Goal: Task Accomplishment & Management: Use online tool/utility

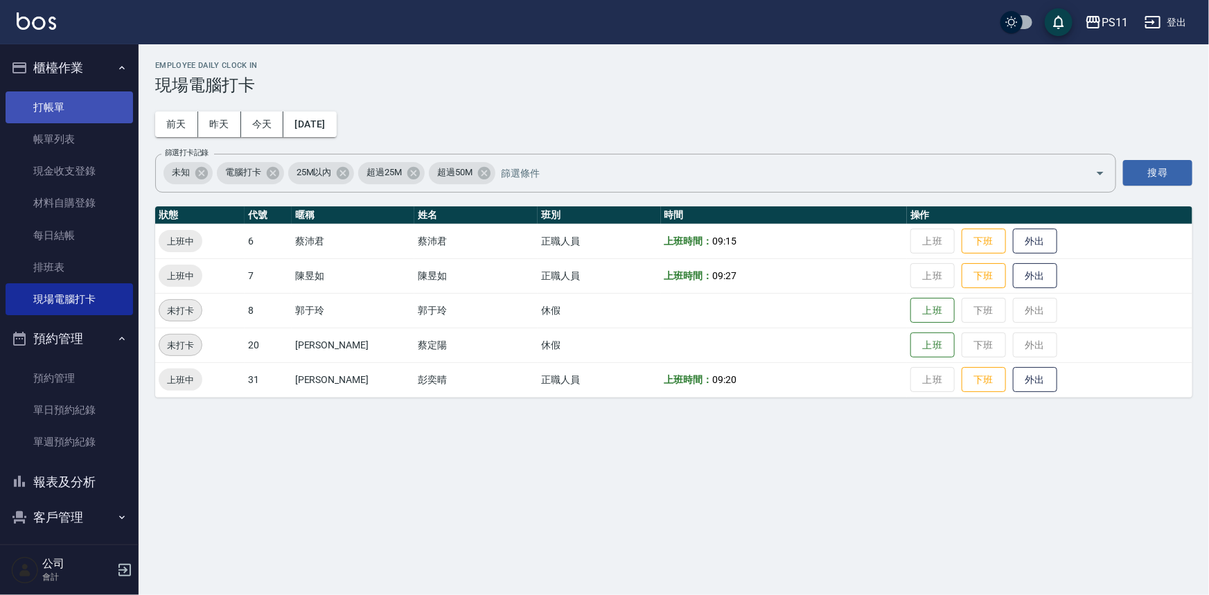
click at [51, 108] on link "打帳單" at bounding box center [70, 107] width 128 height 32
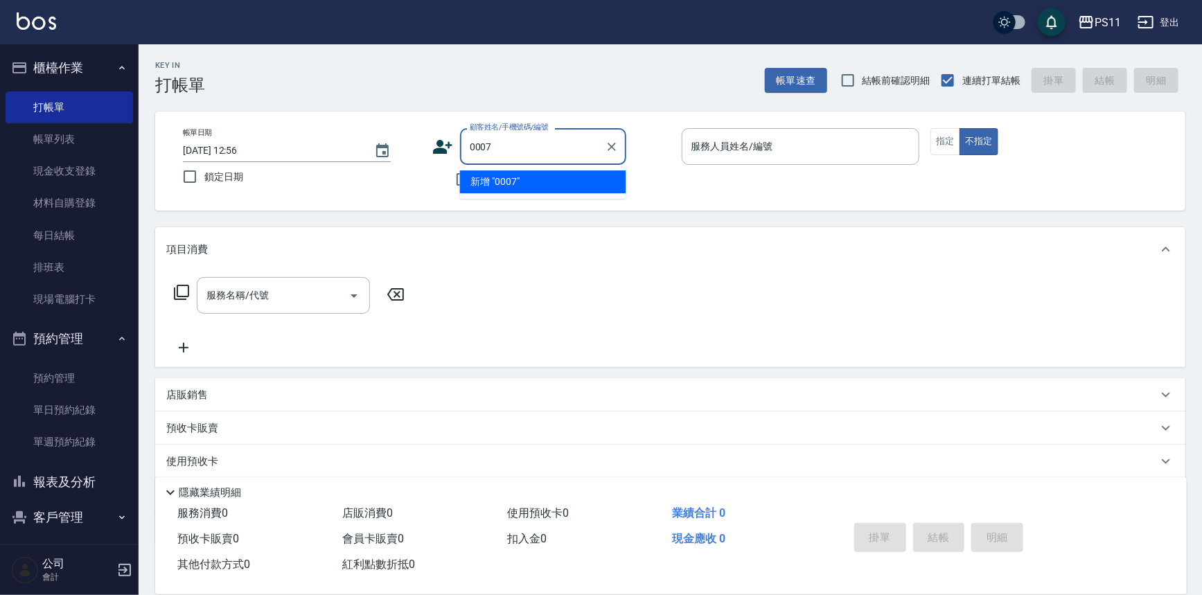
type input "0007"
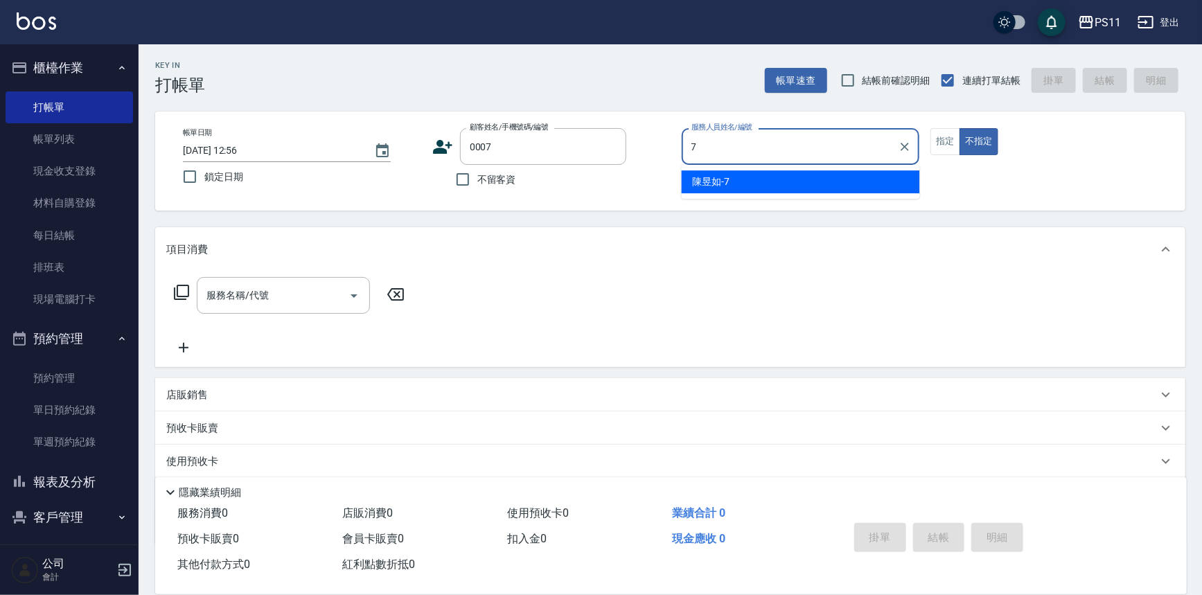
type input "陳昱如-7"
type button "false"
type input "Judy/098888/0007"
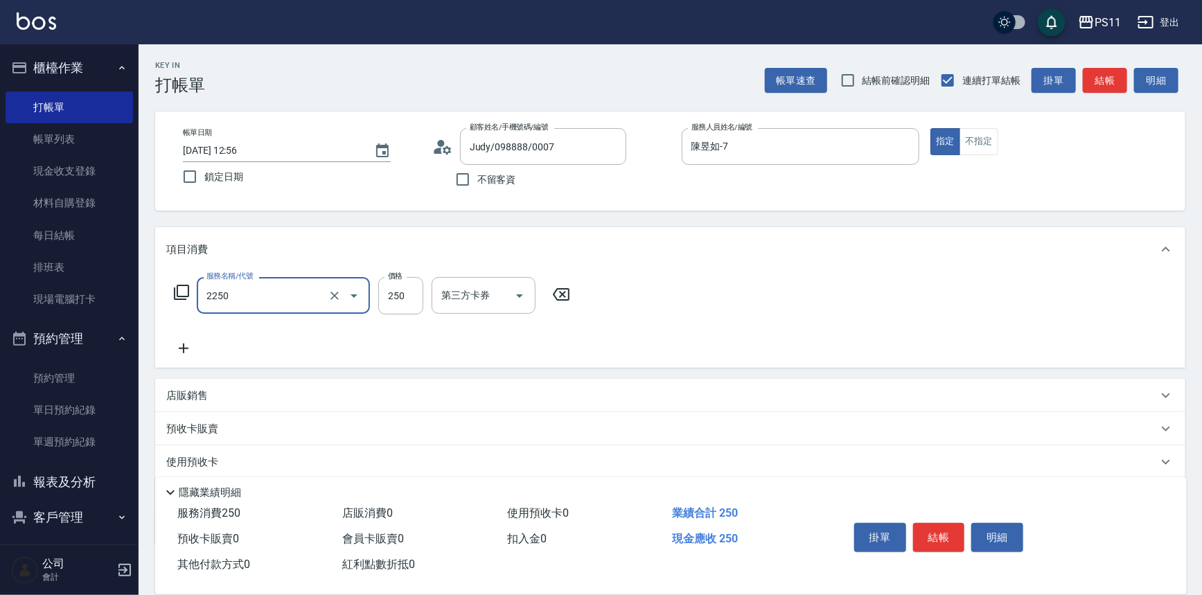
type input "指定剪髮優惠(2250)"
type input "199"
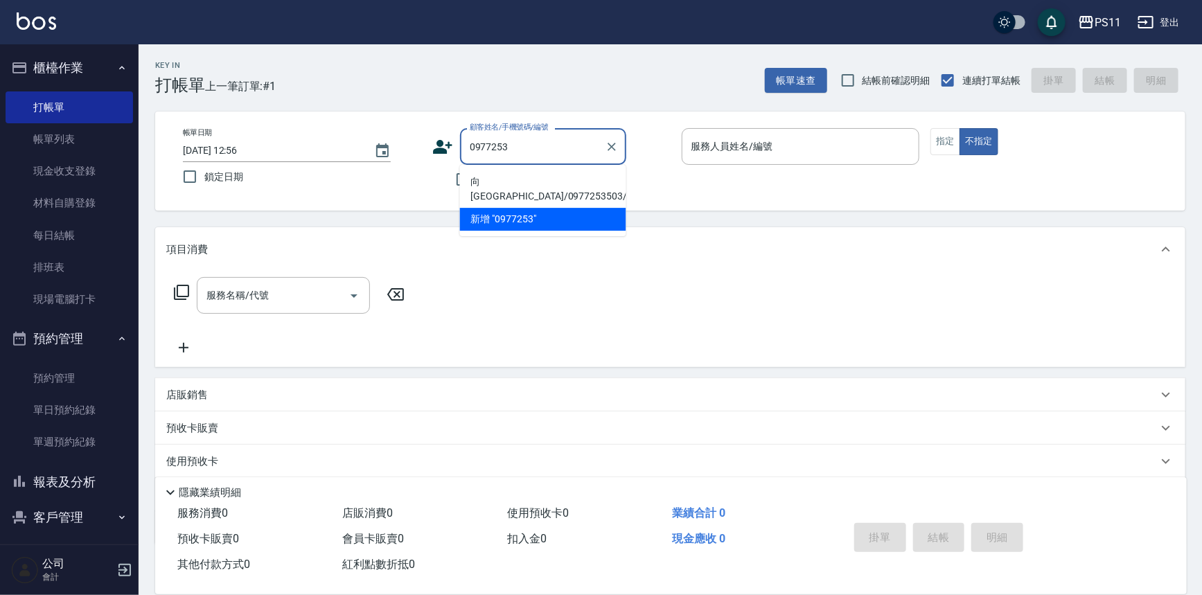
click at [558, 175] on li "向[GEOGRAPHIC_DATA]/0977253503/3152" at bounding box center [543, 188] width 166 height 37
type input "向[GEOGRAPHIC_DATA]/0977253503/3152"
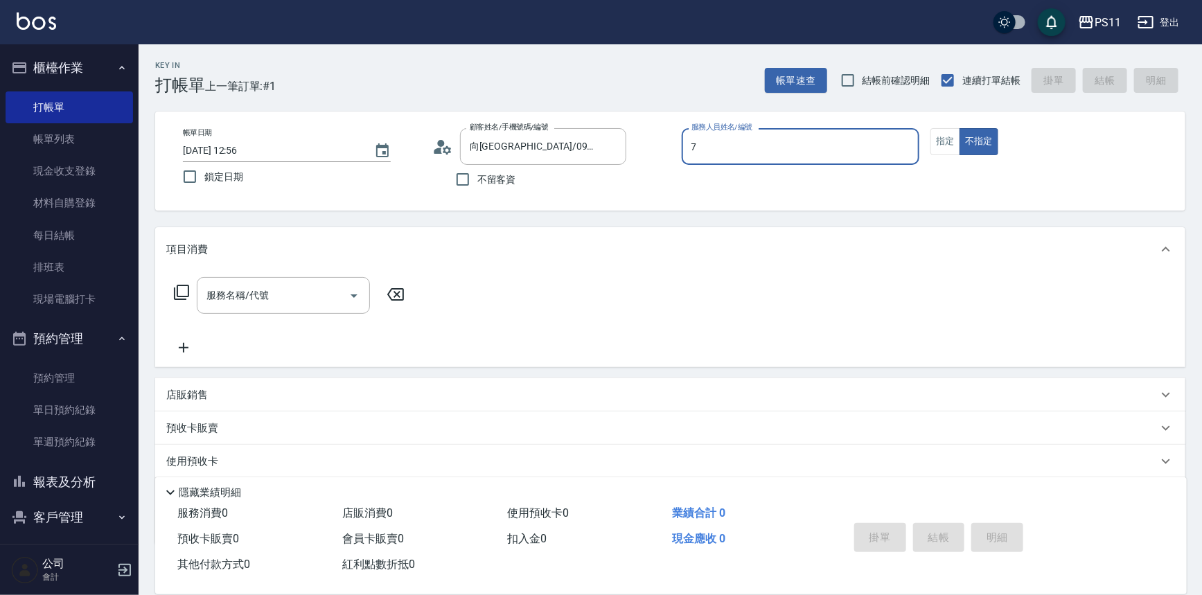
type input "陳昱如-7"
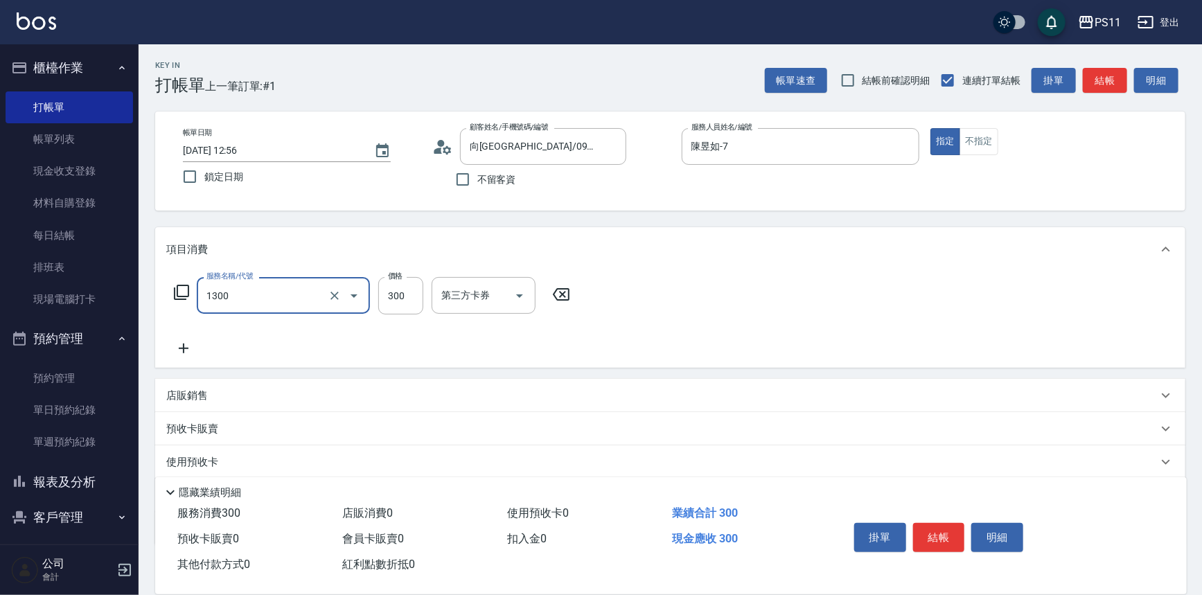
type input "洗髮300(1300)"
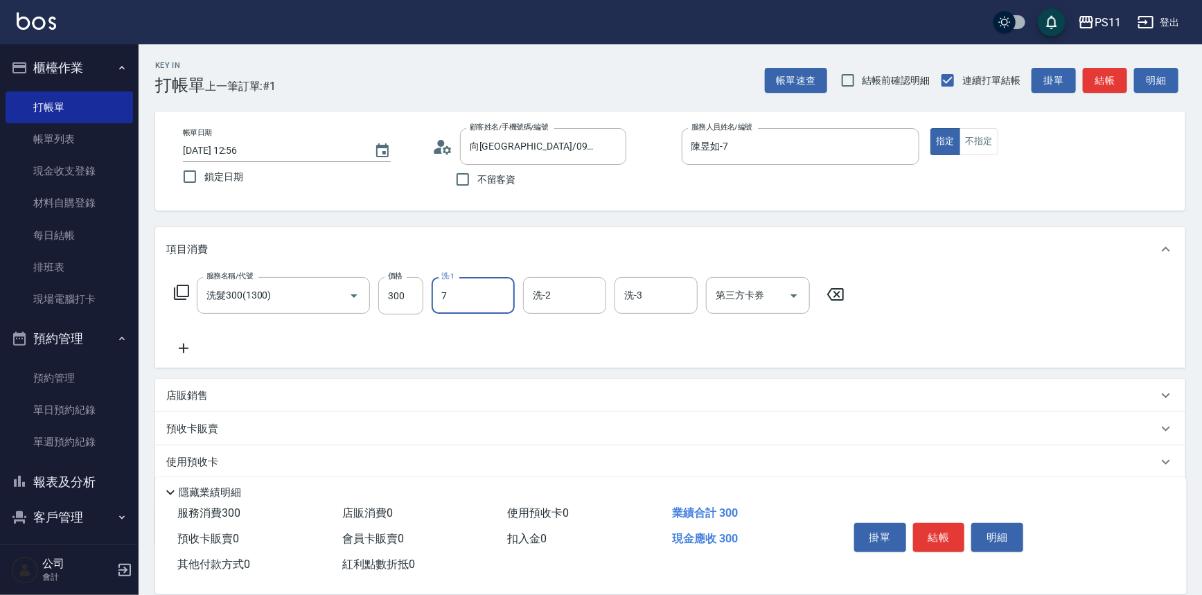
type input "陳昱如-7"
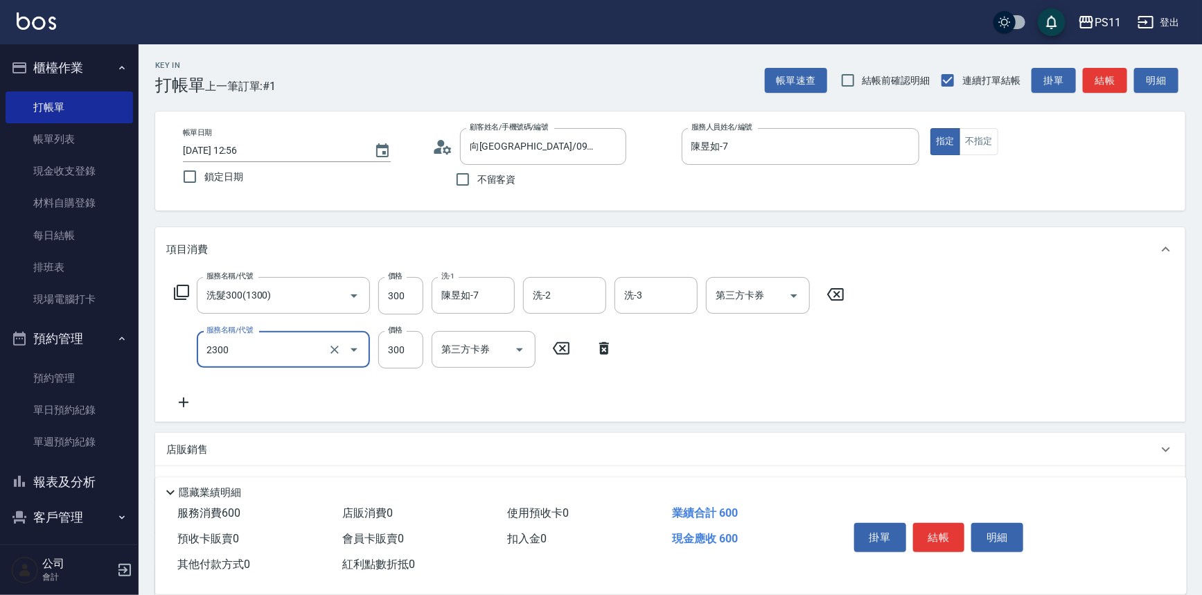
type input "剪髮(2300)"
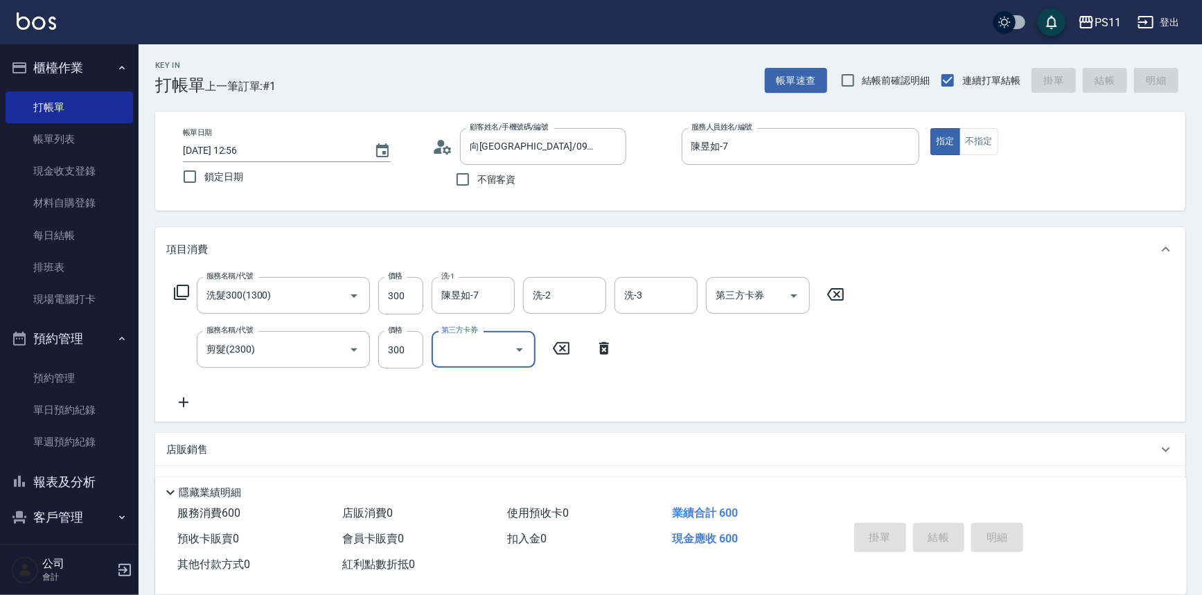
type input "[DATE] 13:01"
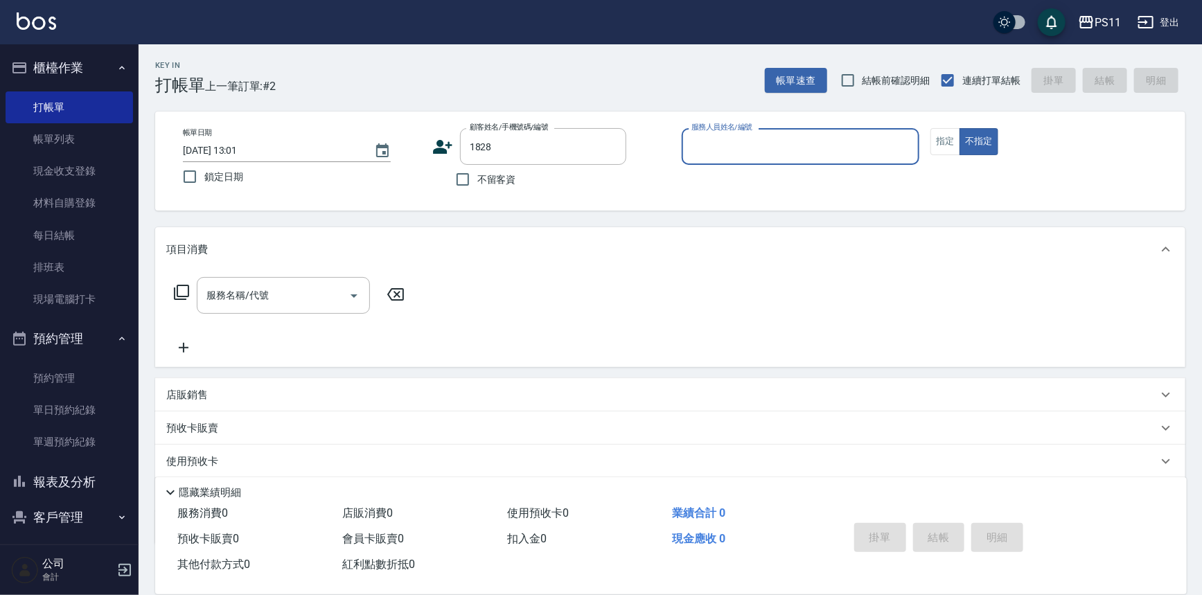
type input "[PERSON_NAME]/0910232283/1828"
type input "陳昱如-7"
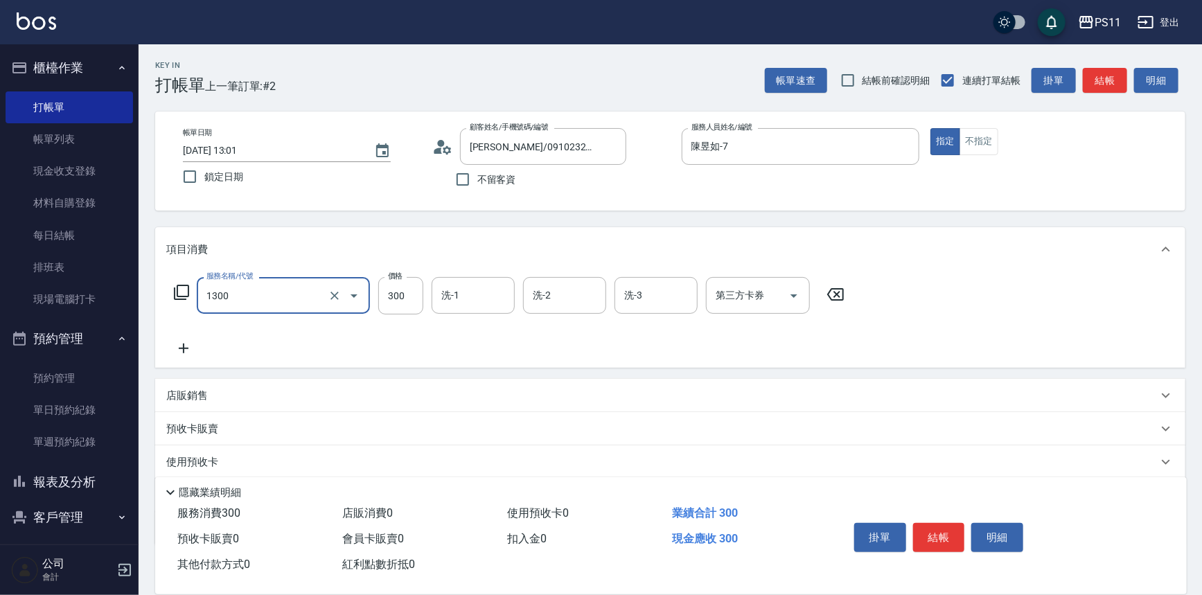
type input "洗髮300(1300)"
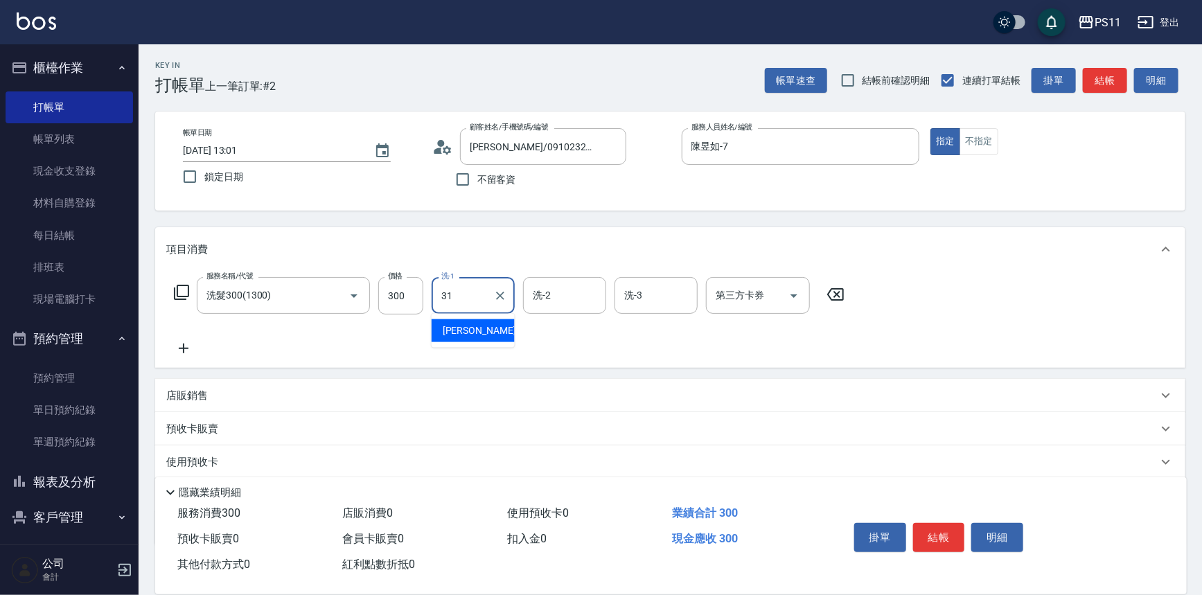
type input "[PERSON_NAME]-31"
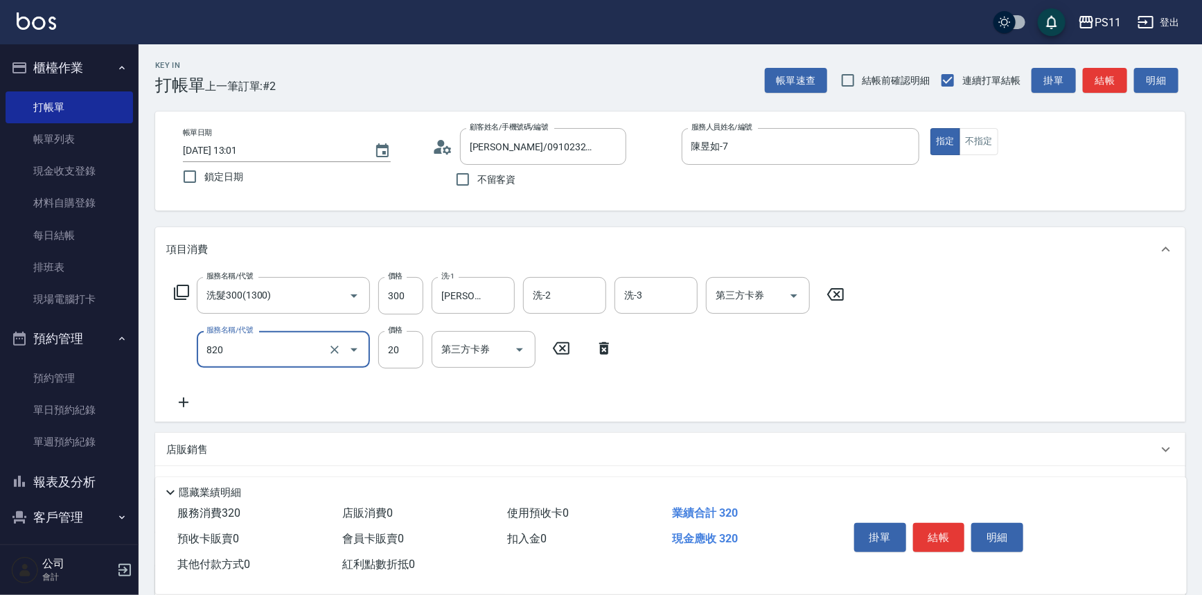
type input "潤絲(820)"
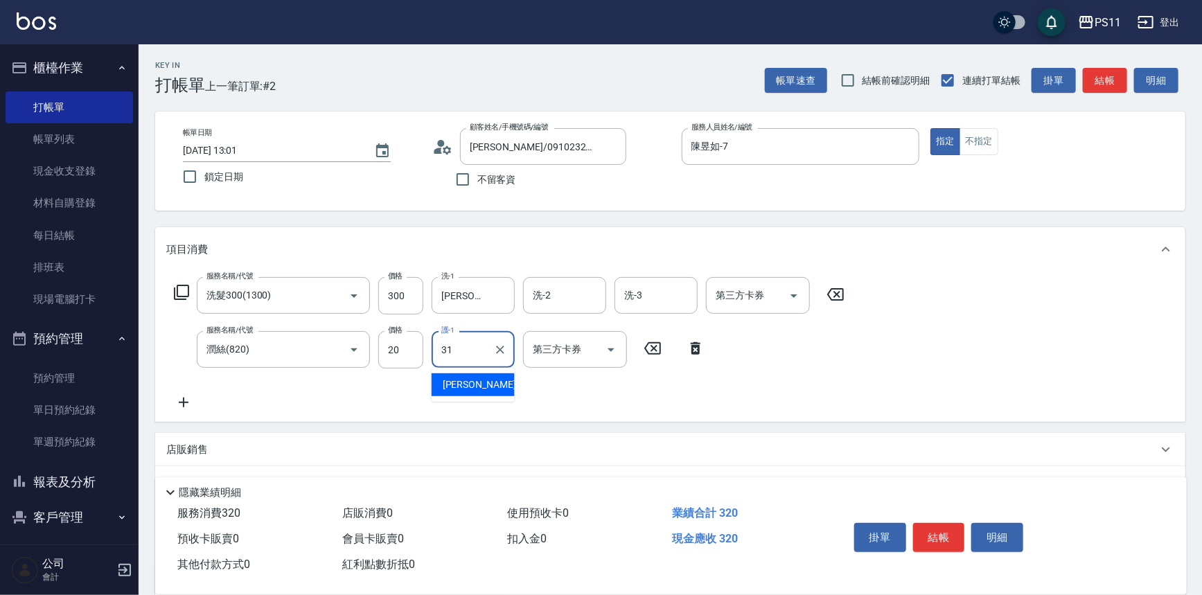
type input "[PERSON_NAME]-31"
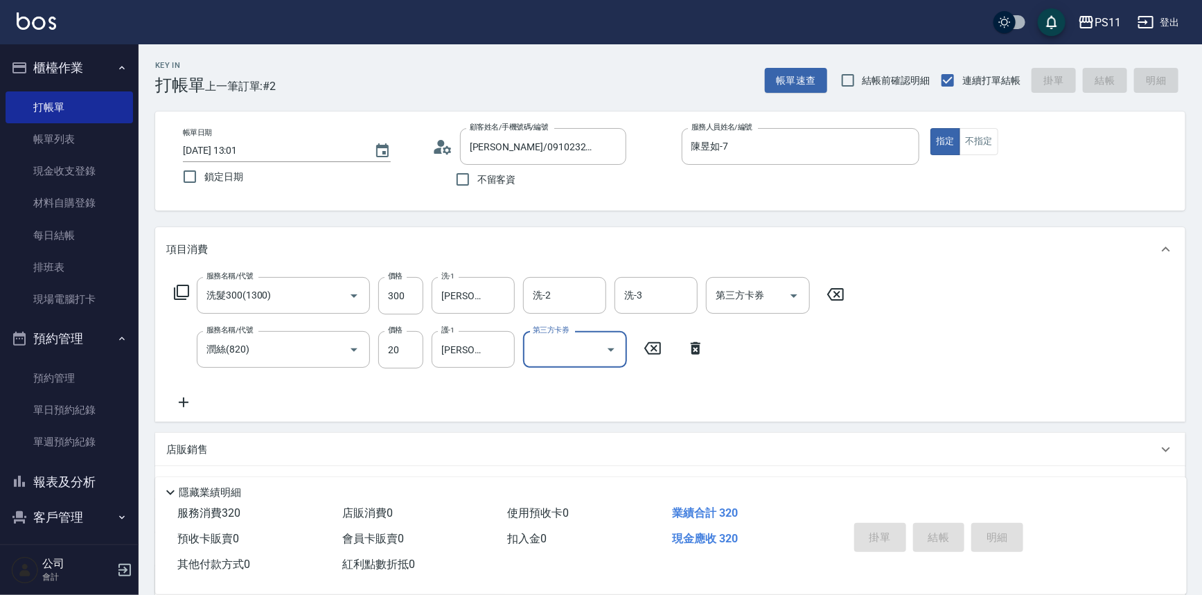
type input "[DATE] 13:03"
